Goal: Information Seeking & Learning: Learn about a topic

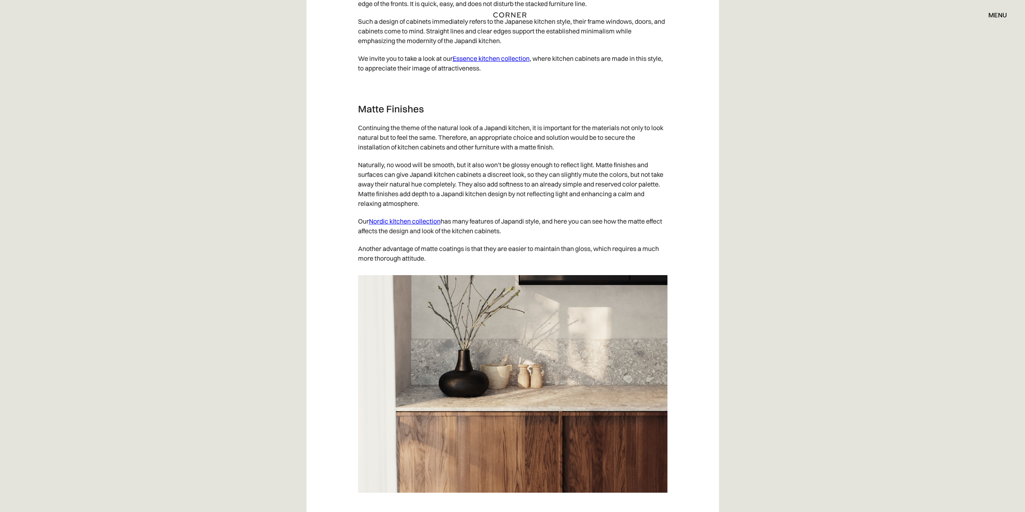
scroll to position [2739, 0]
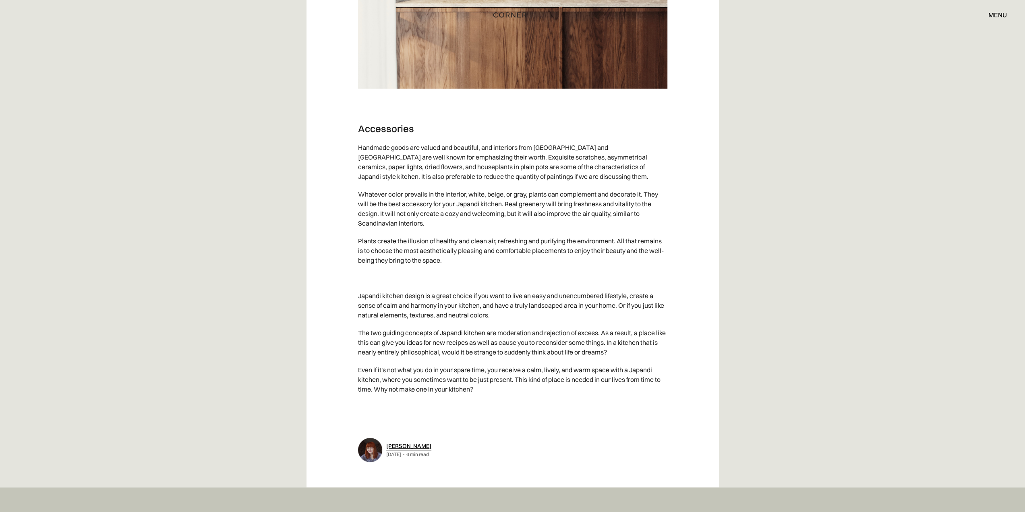
scroll to position [3142, 0]
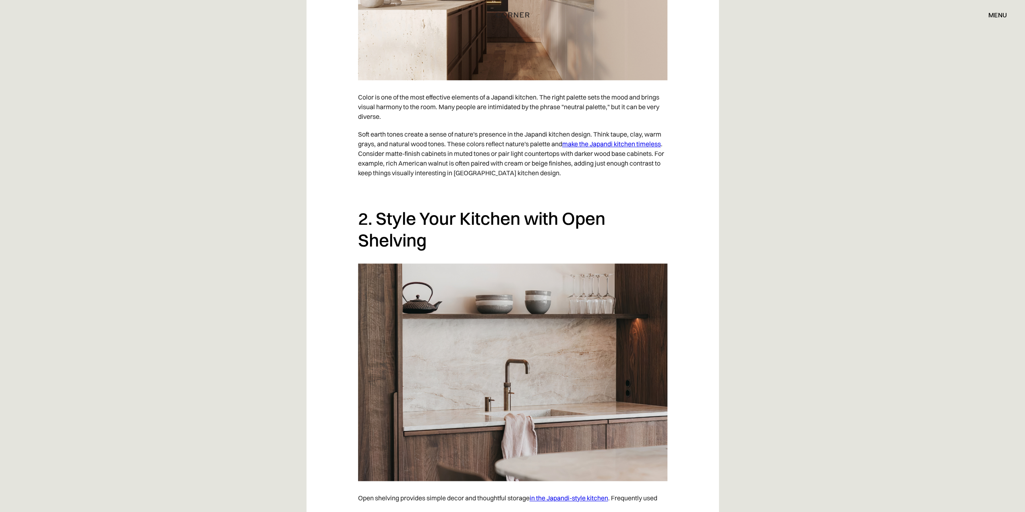
scroll to position [812, 0]
click at [639, 195] on p "‍" at bounding box center [512, 190] width 309 height 18
click at [676, 498] on div "Japandi kitchens are characterized by their elegant, uncluttered design, which …" at bounding box center [513, 81] width 412 height 864
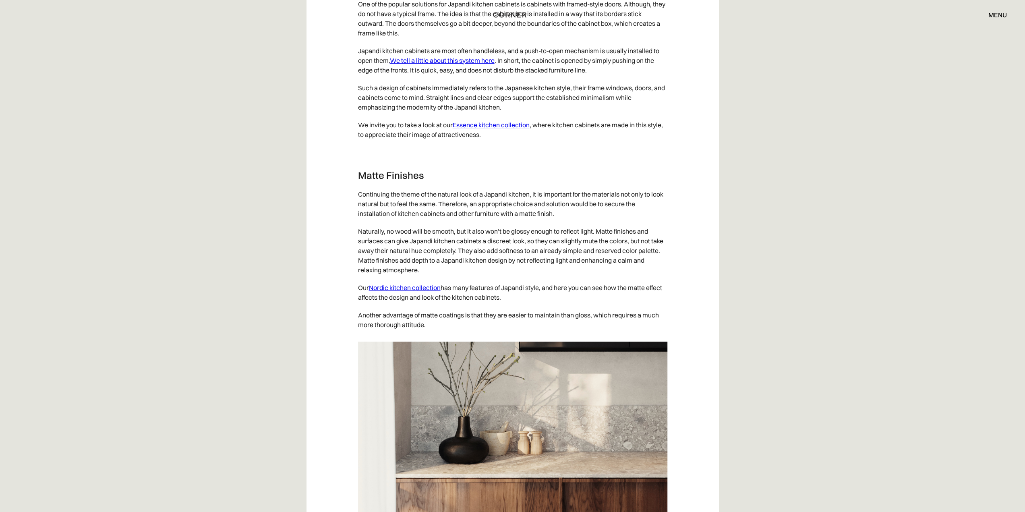
scroll to position [3292, 0]
click at [419, 284] on link "Nordic kitchen collection" at bounding box center [405, 288] width 72 height 8
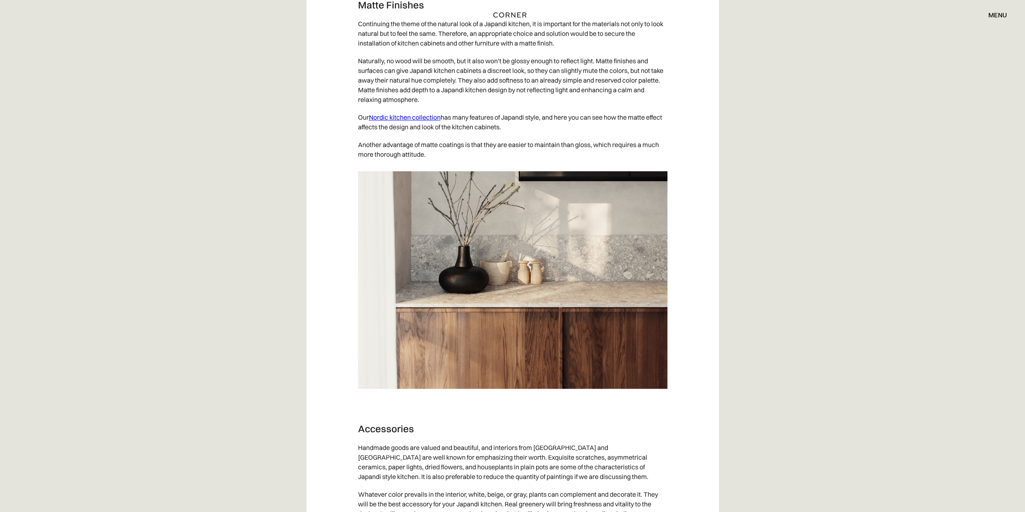
scroll to position [3479, 0]
